Goal: Task Accomplishment & Management: Use online tool/utility

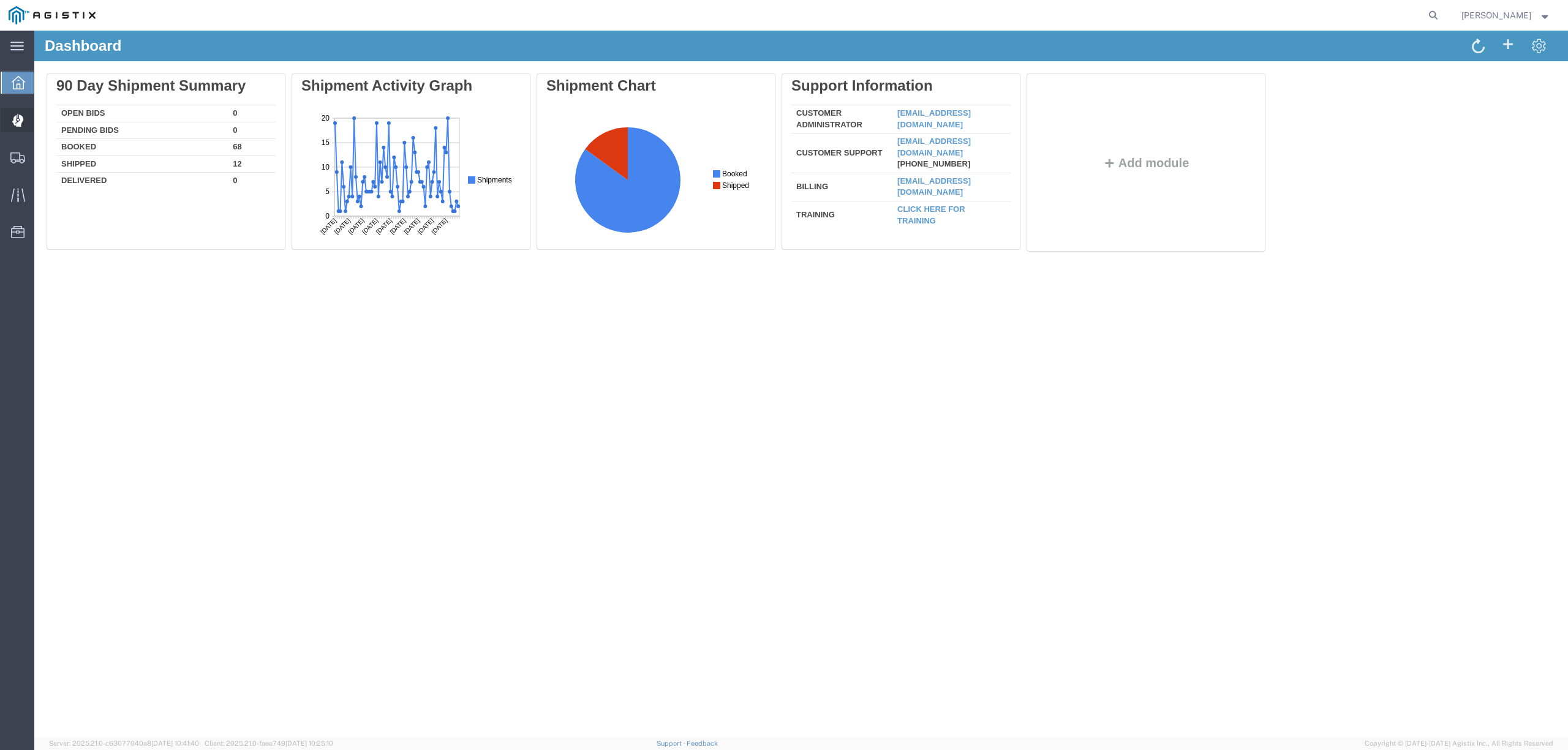
click at [42, 116] on span "Dispatch Manager" at bounding box center [38, 120] width 9 height 25
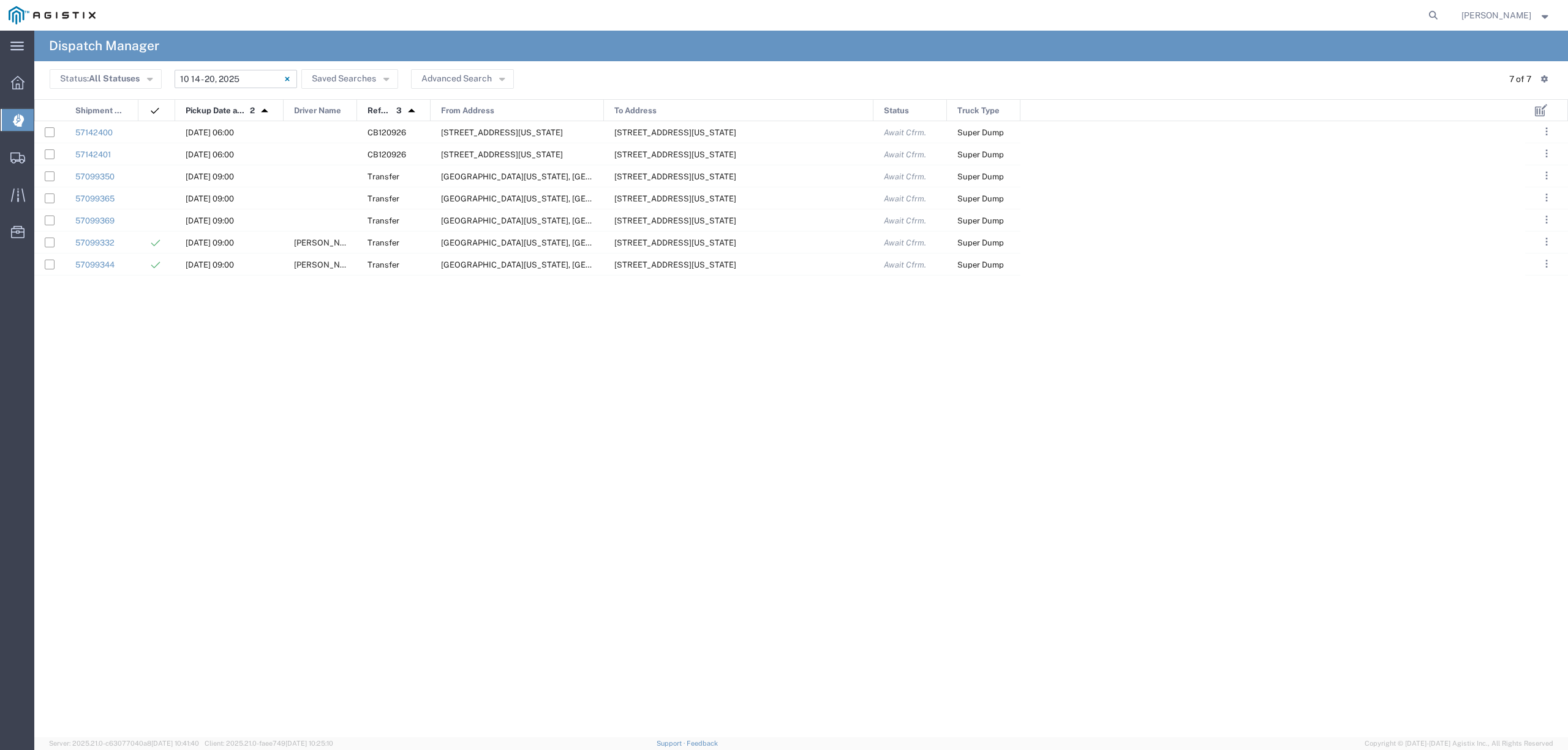
click at [245, 71] on input "[DATE] - [DATE]" at bounding box center [235, 79] width 123 height 18
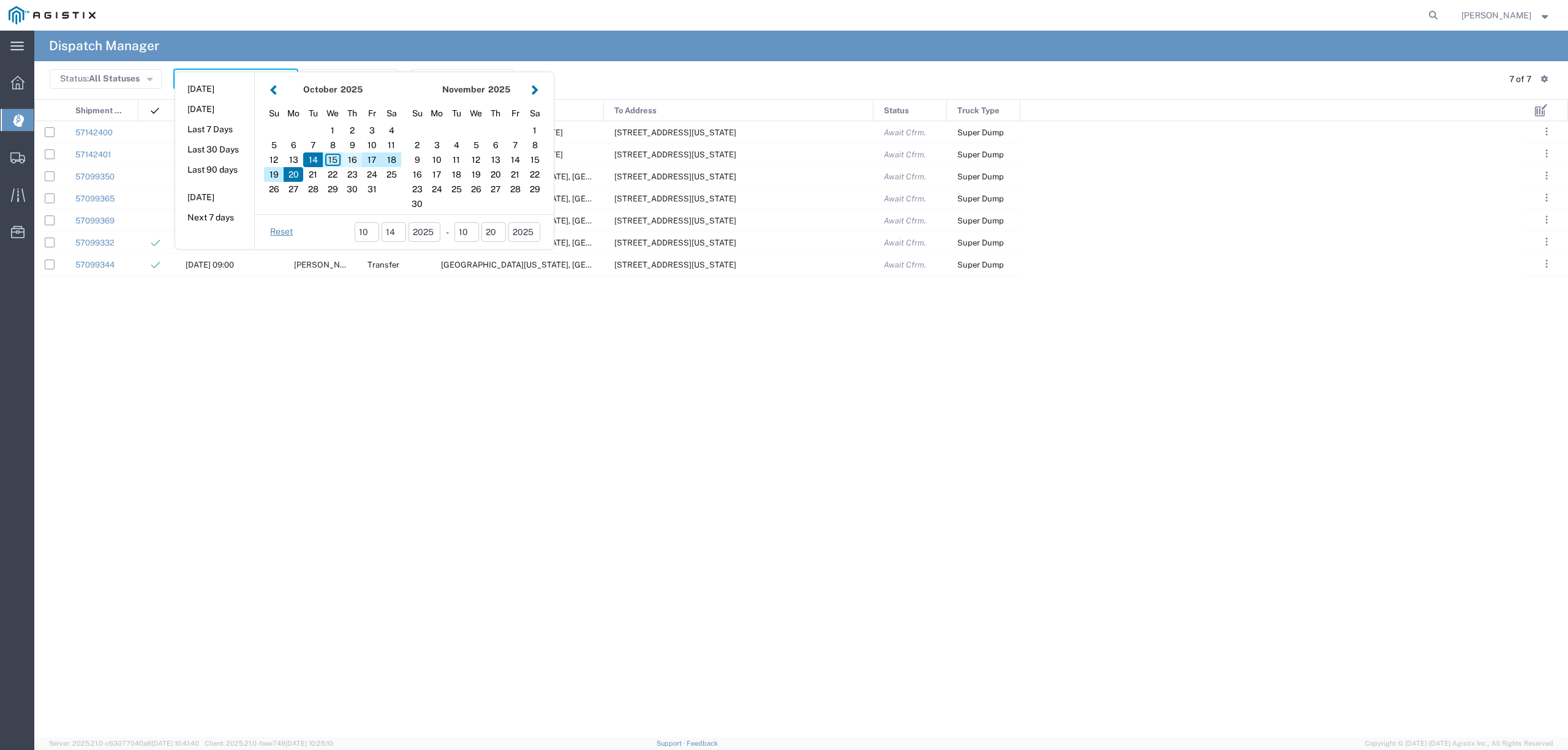
click at [354, 162] on div "16" at bounding box center [352, 159] width 20 height 14
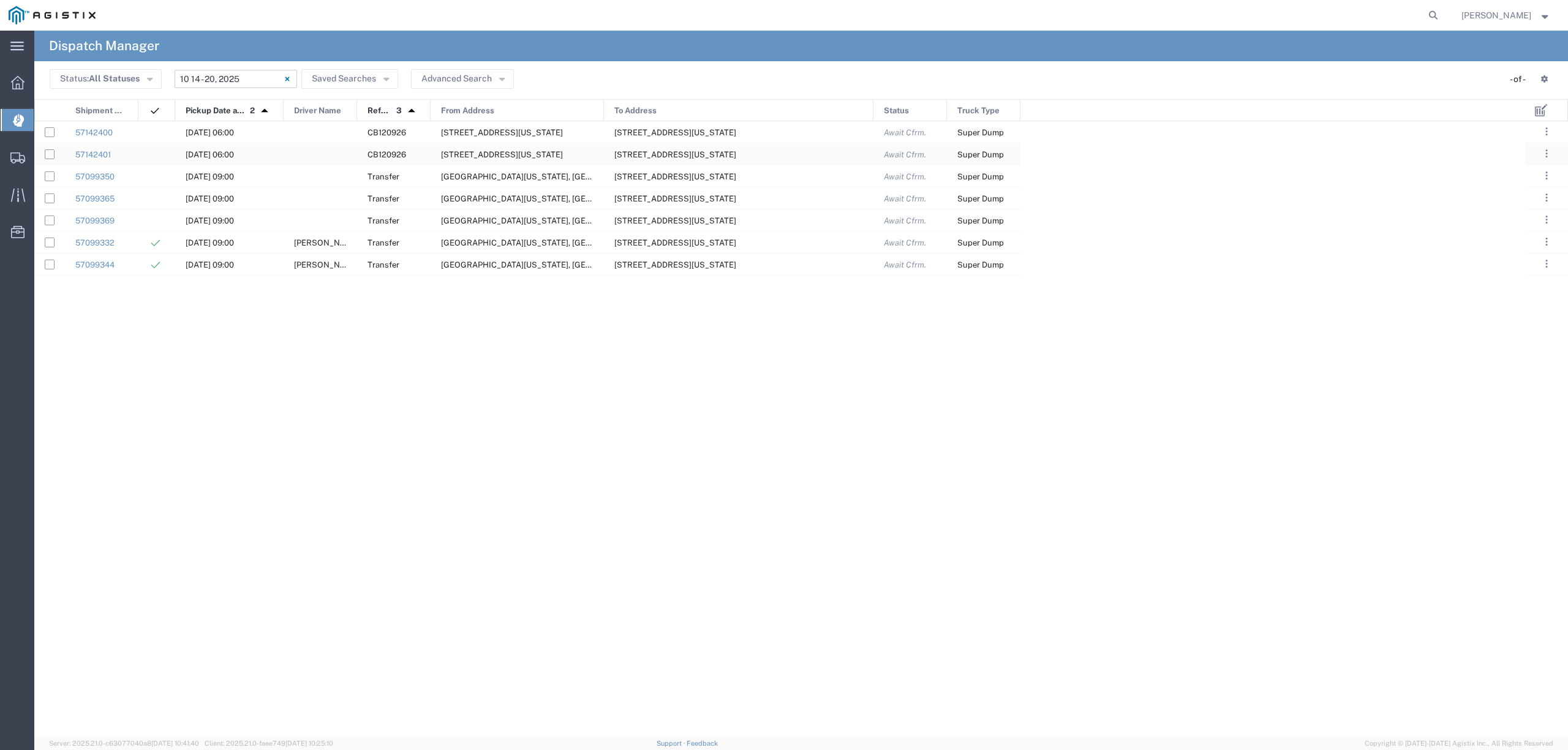
type input "[DATE]"
type input "[DATE] - [DATE]"
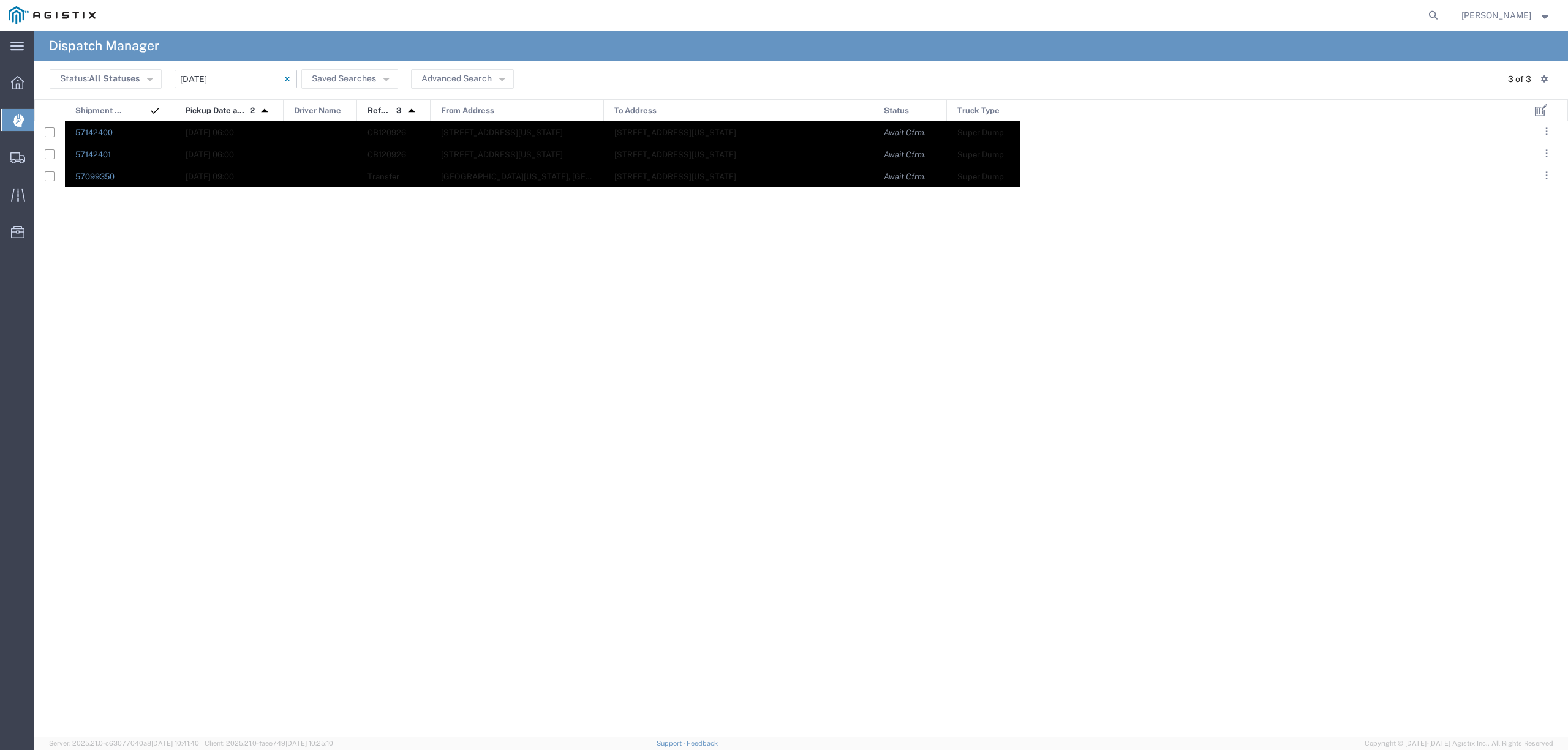
drag, startPoint x: 108, startPoint y: 121, endPoint x: 1011, endPoint y: 184, distance: 905.2
click at [1011, 184] on div "57142400 [DATE] 06:00 CB120926 [STREET_ADDRESS][US_STATE] [STREET_ADDRESS][US_S…" at bounding box center [527, 154] width 986 height 66
